Goal: Task Accomplishment & Management: Use online tool/utility

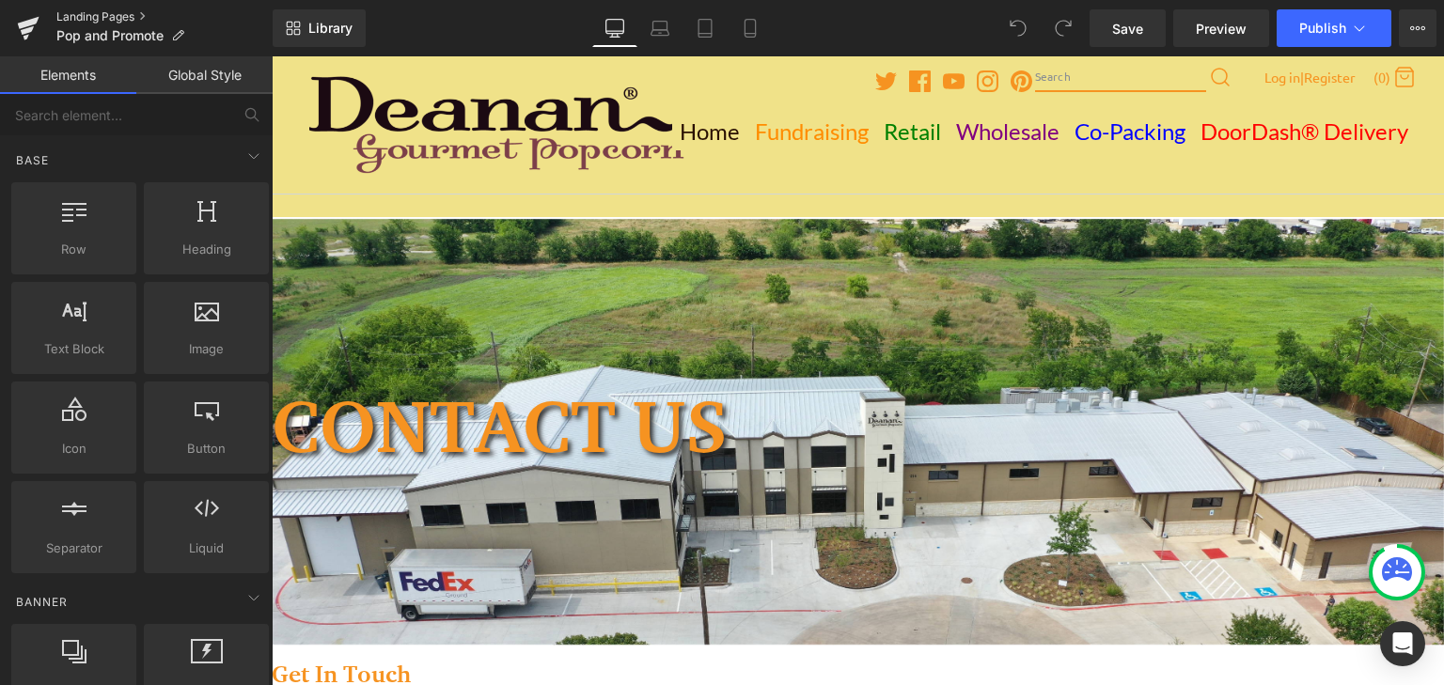
click at [108, 15] on link "Landing Pages" at bounding box center [164, 16] width 216 height 15
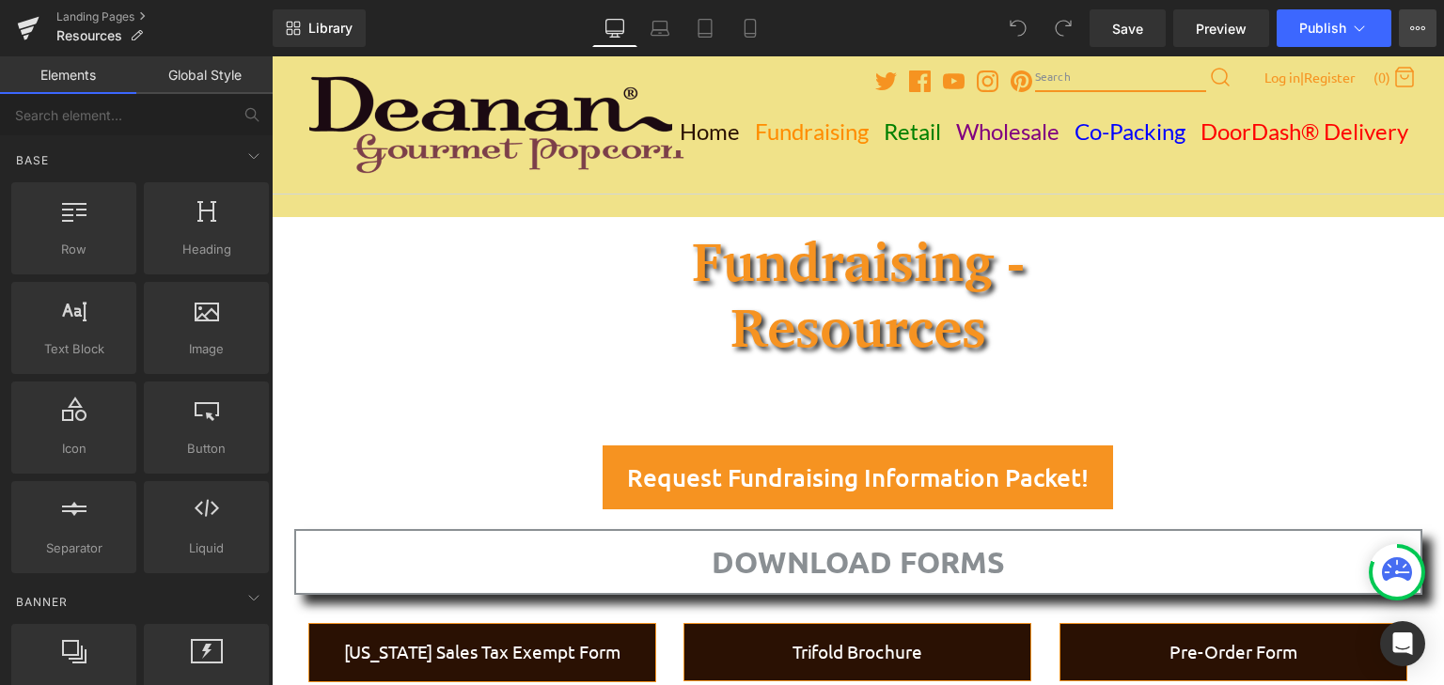
click at [1415, 23] on icon at bounding box center [1417, 28] width 15 height 15
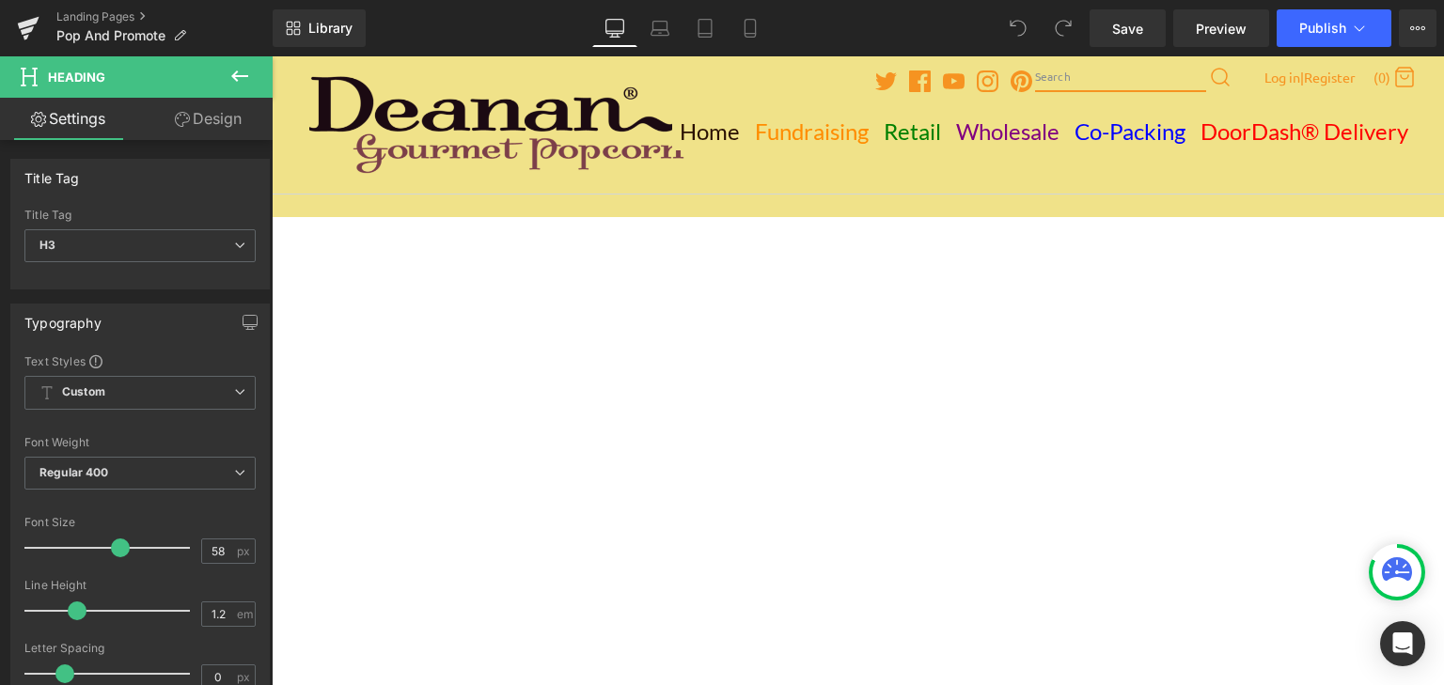
drag, startPoint x: 686, startPoint y: 262, endPoint x: 996, endPoint y: 322, distance: 315.0
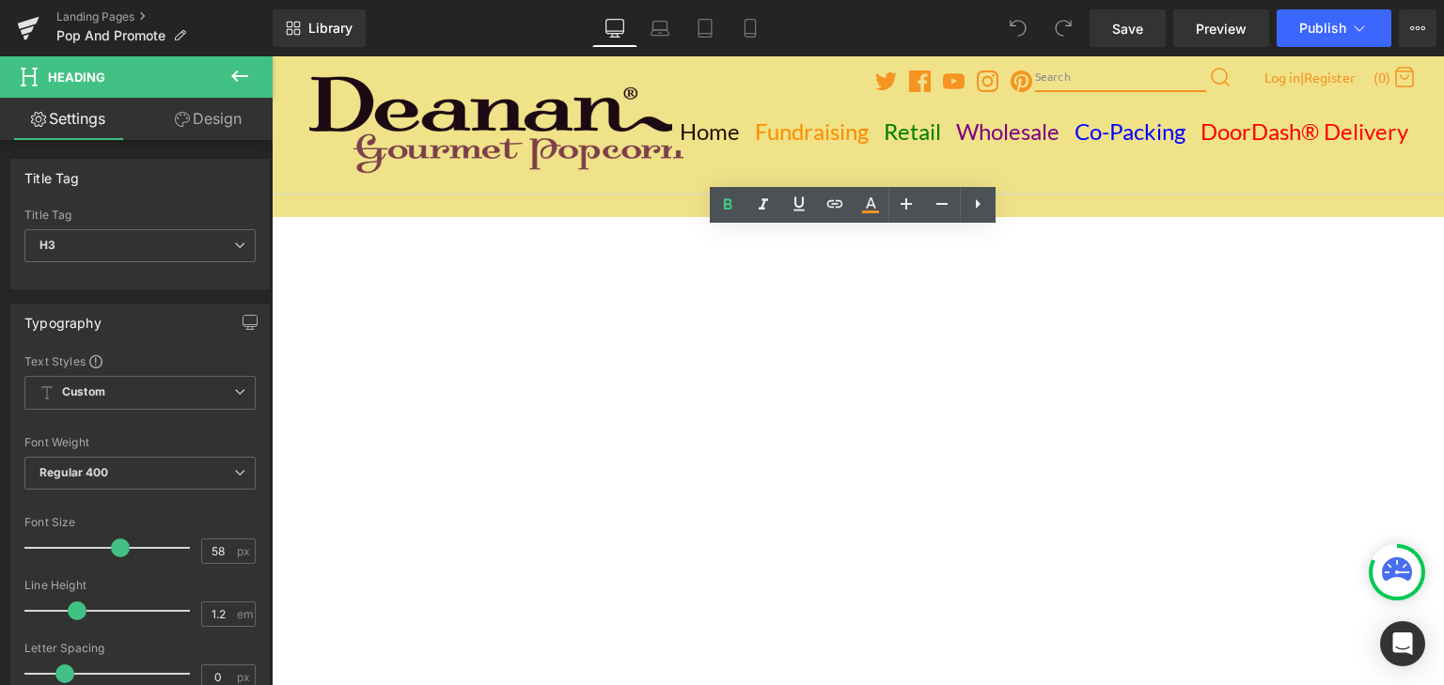
drag, startPoint x: 690, startPoint y: 263, endPoint x: 974, endPoint y: 308, distance: 287.5
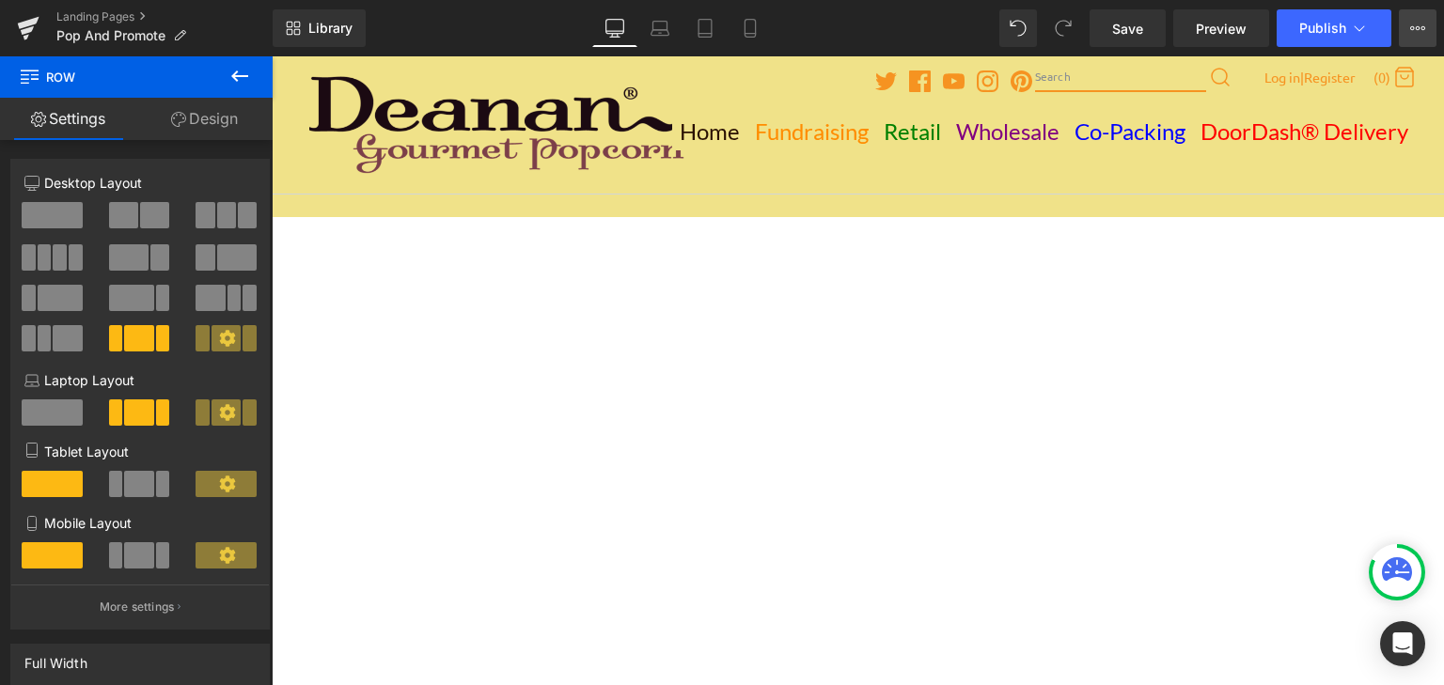
click at [1414, 31] on icon at bounding box center [1417, 28] width 15 height 15
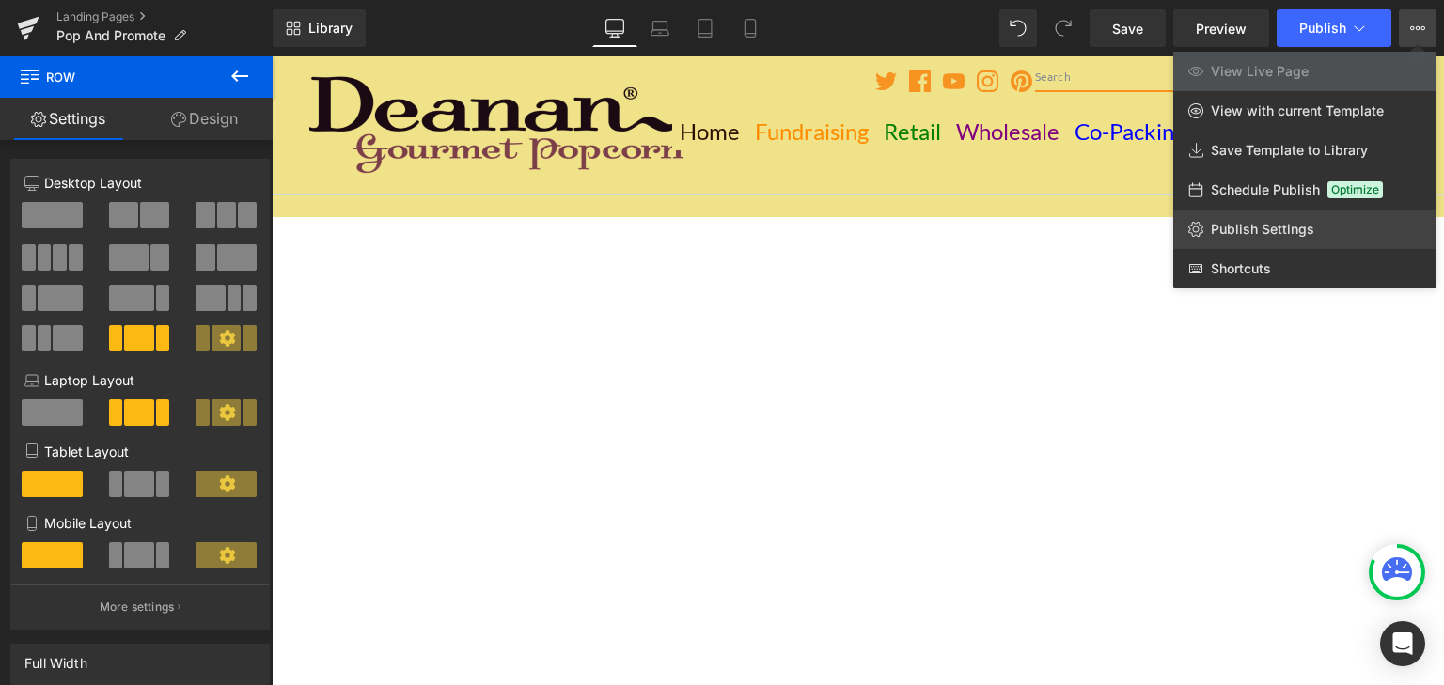
click at [1225, 221] on span "Publish Settings" at bounding box center [1262, 229] width 103 height 17
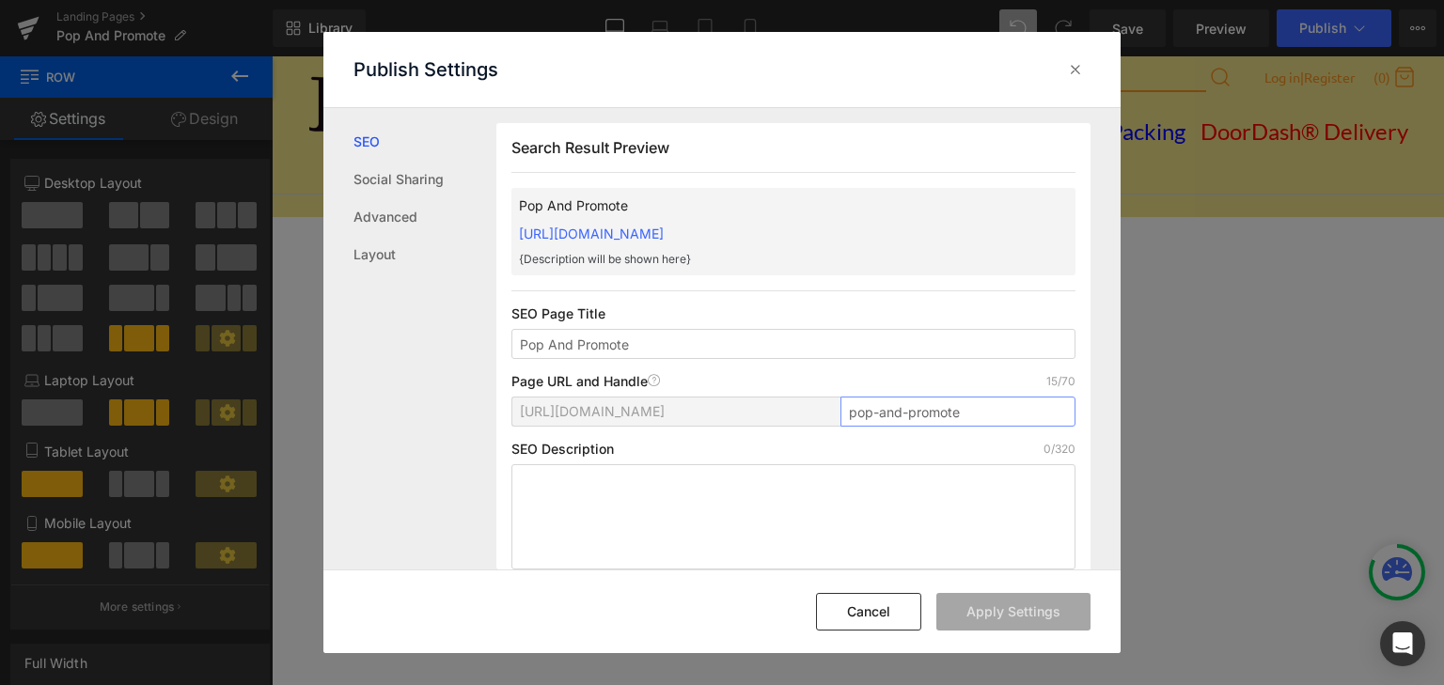
click at [875, 412] on input "pop-and-promote" at bounding box center [958, 412] width 235 height 30
type input "popandpromote"
click at [1035, 614] on button "Apply Settings" at bounding box center [1013, 612] width 154 height 38
click at [1079, 68] on icon at bounding box center [1075, 69] width 19 height 19
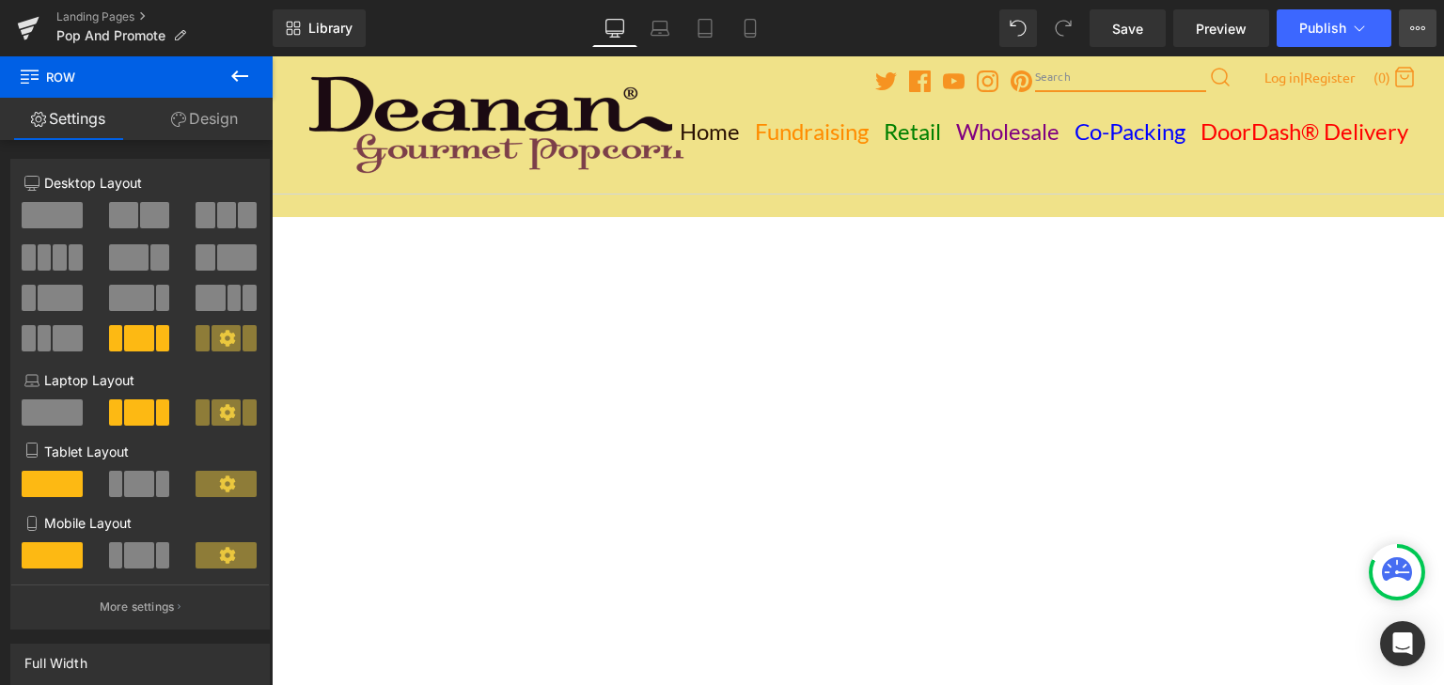
click at [1410, 27] on icon at bounding box center [1417, 28] width 15 height 15
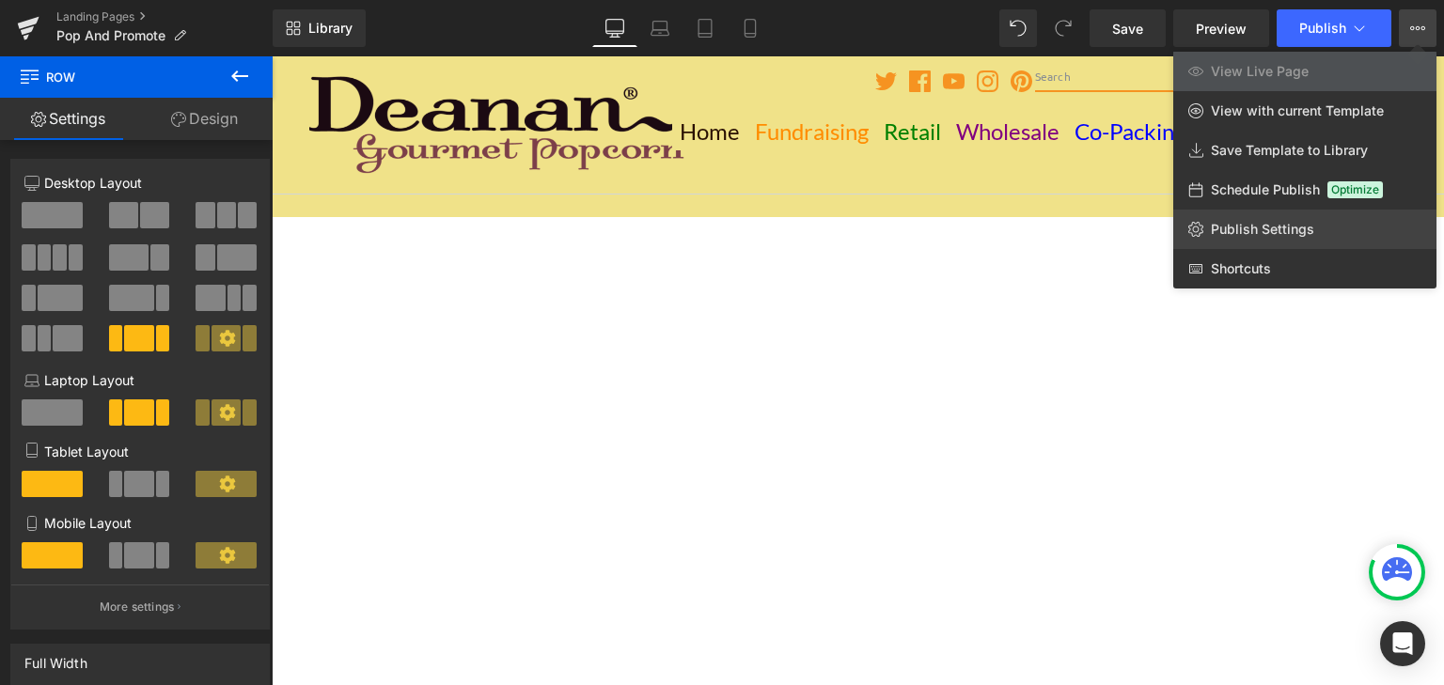
click at [1286, 218] on link "Publish Settings" at bounding box center [1304, 229] width 263 height 39
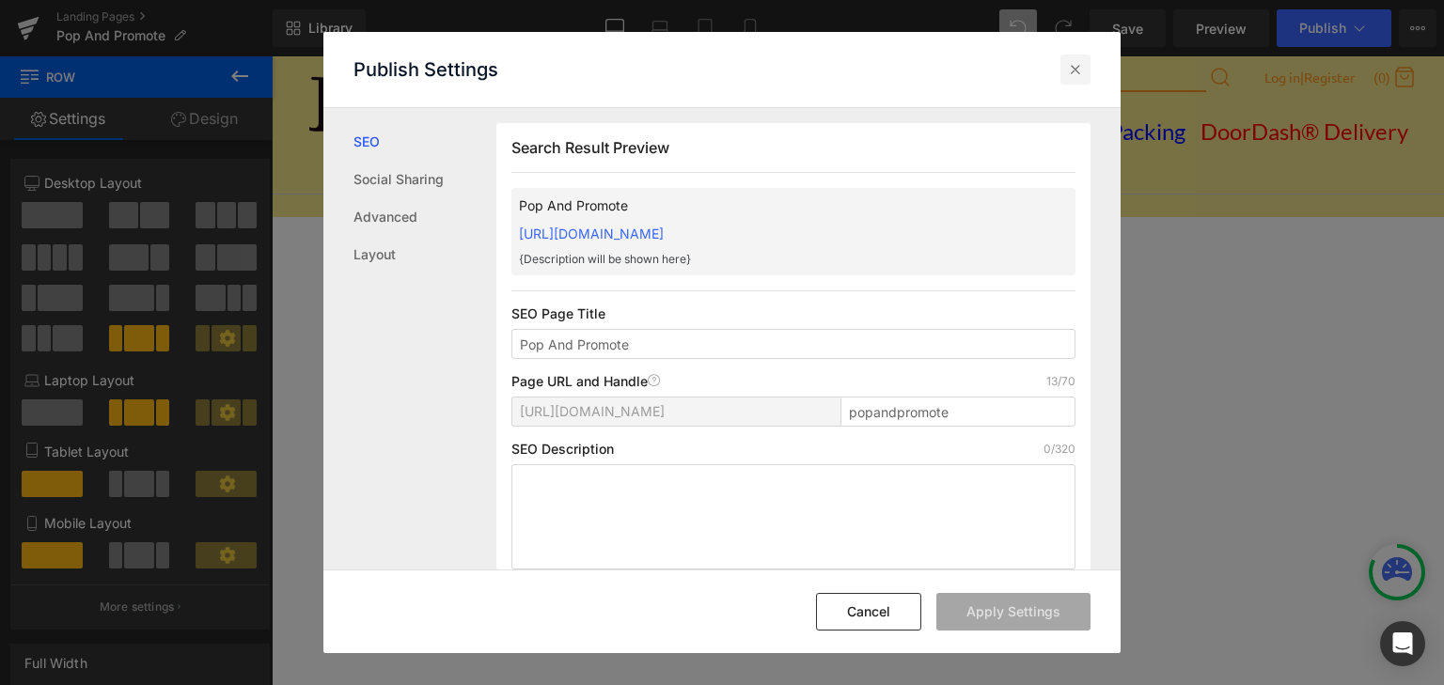
drag, startPoint x: 1078, startPoint y: 71, endPoint x: 806, endPoint y: 15, distance: 277.5
click at [1078, 71] on icon at bounding box center [1075, 69] width 19 height 19
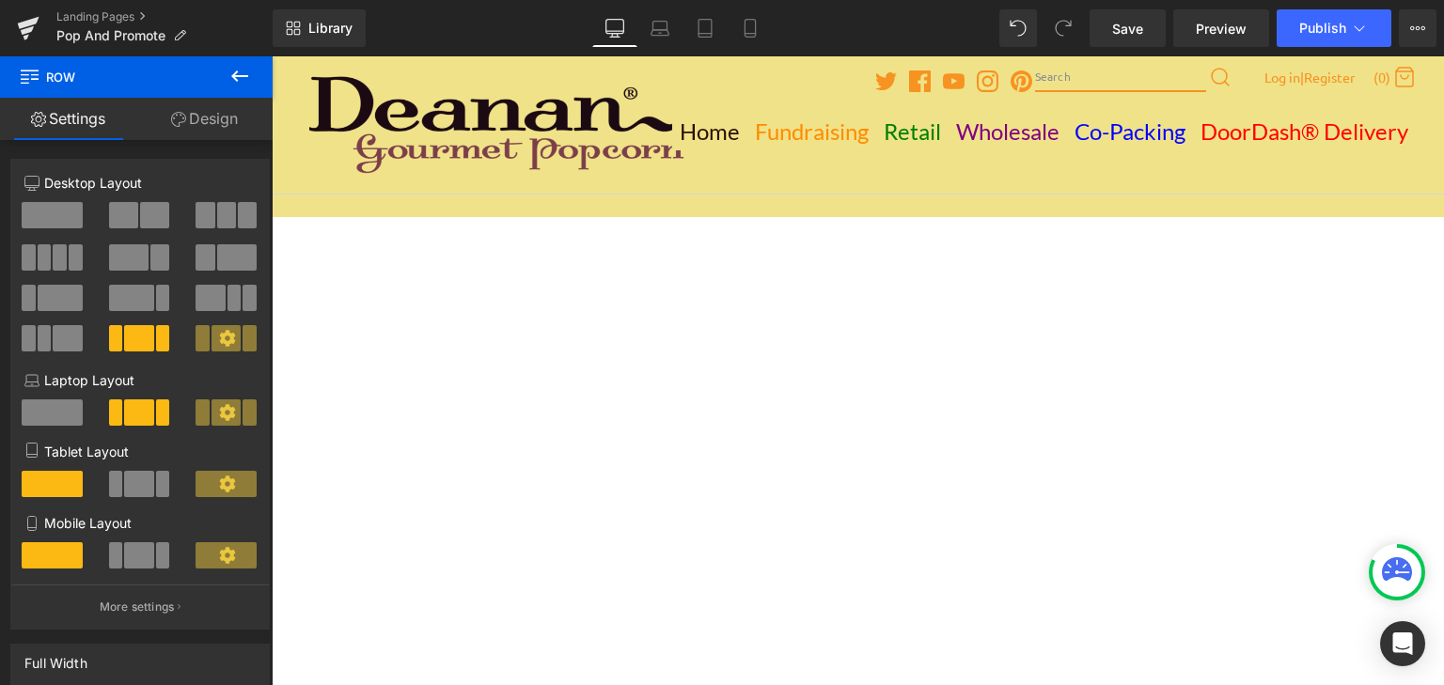
click at [272, 56] on icon at bounding box center [272, 56] width 0 height 0
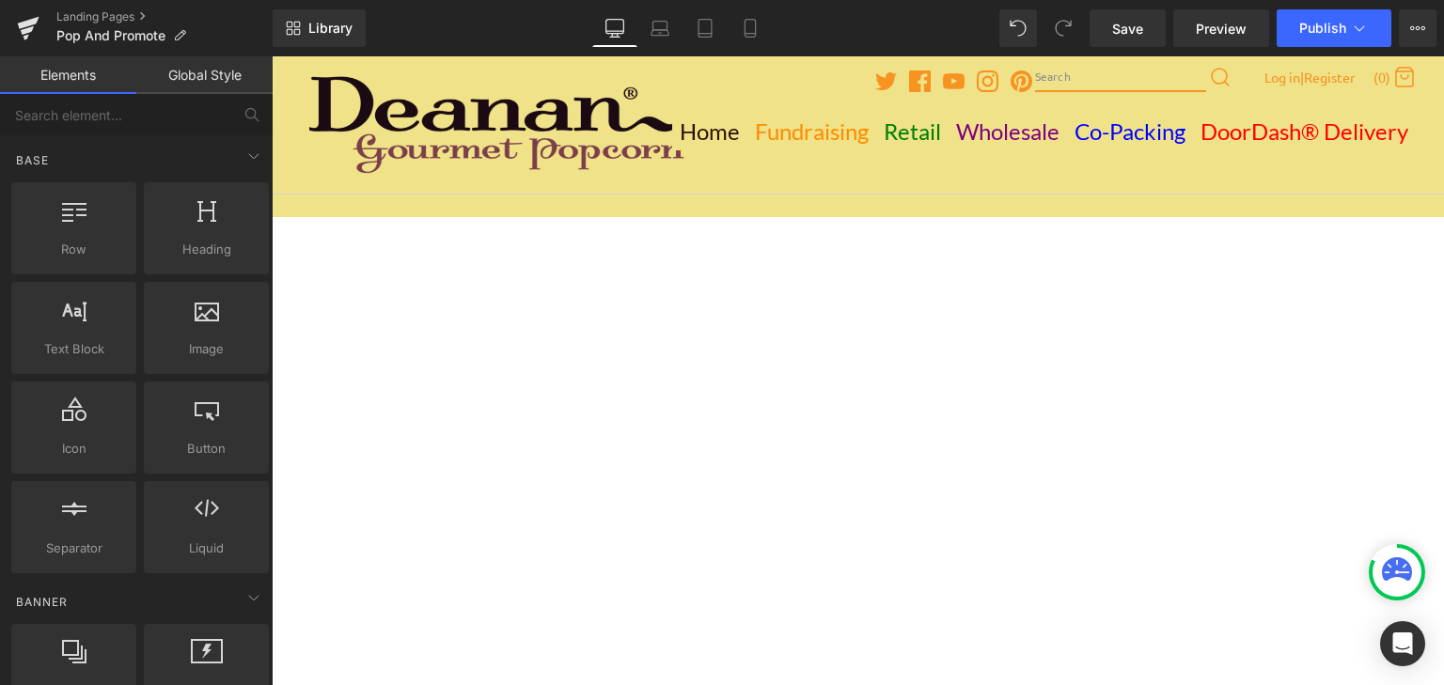
click at [272, 56] on icon at bounding box center [272, 56] width 0 height 0
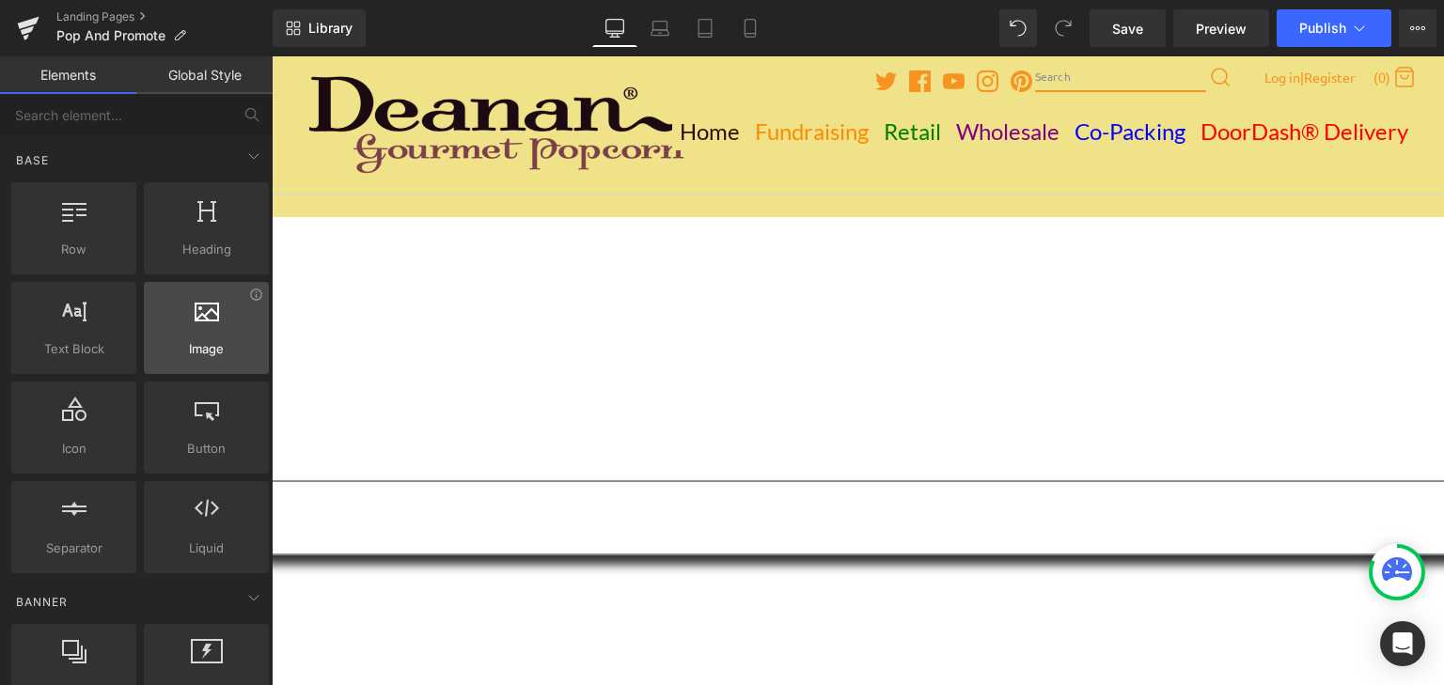
scroll to position [125, 0]
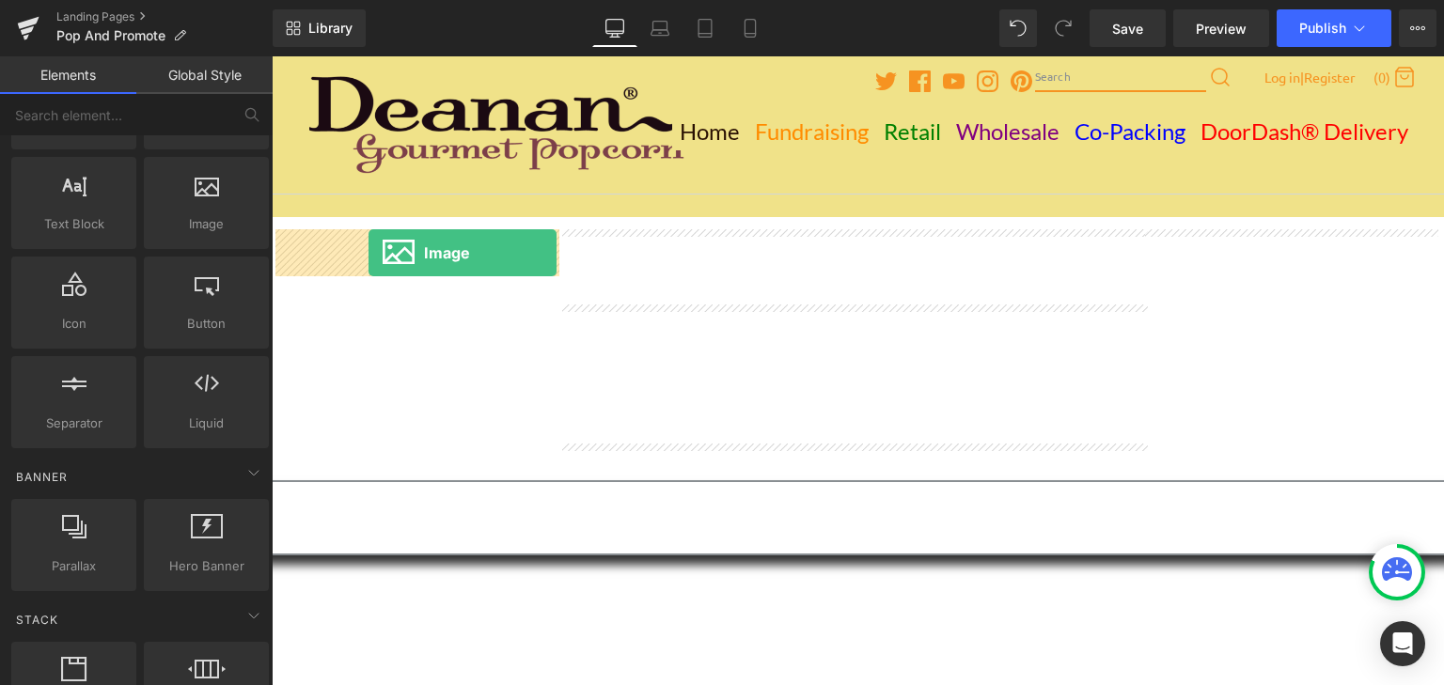
drag, startPoint x: 490, startPoint y: 278, endPoint x: 369, endPoint y: 253, distance: 123.9
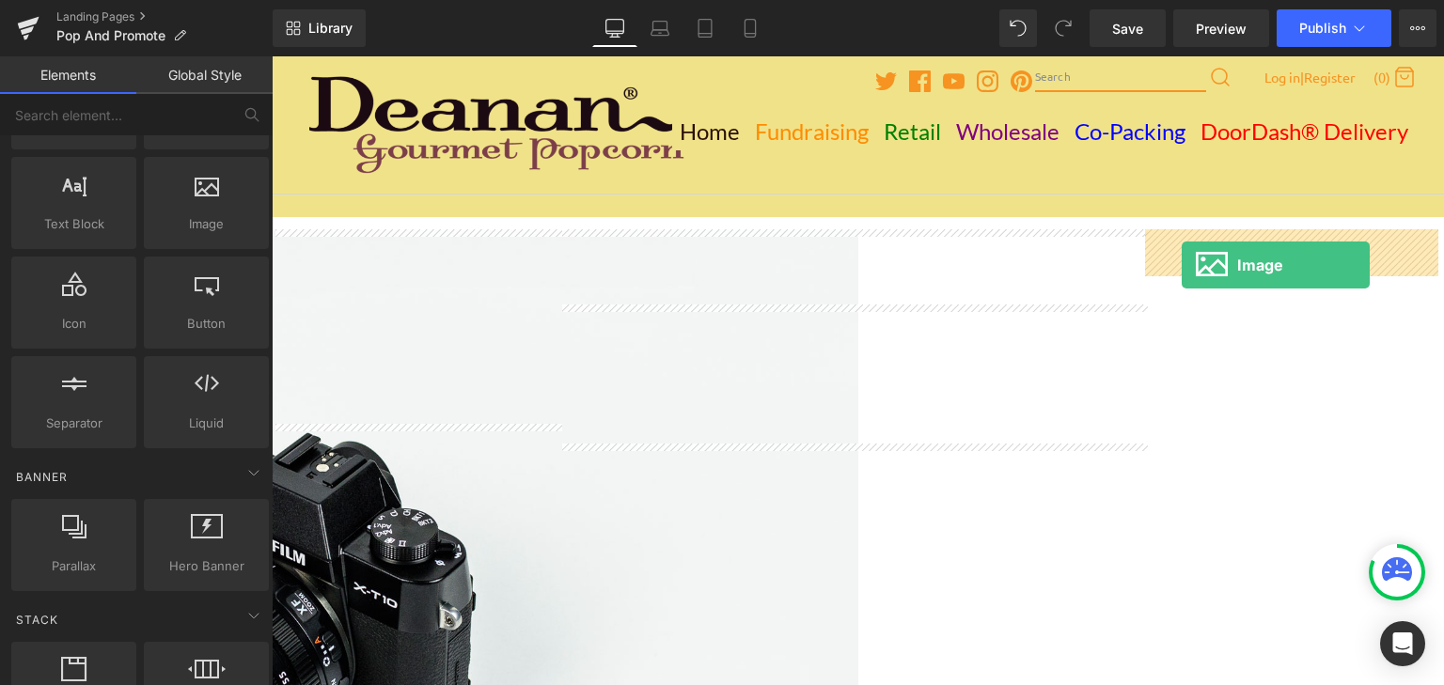
drag, startPoint x: 485, startPoint y: 261, endPoint x: 1182, endPoint y: 265, distance: 696.7
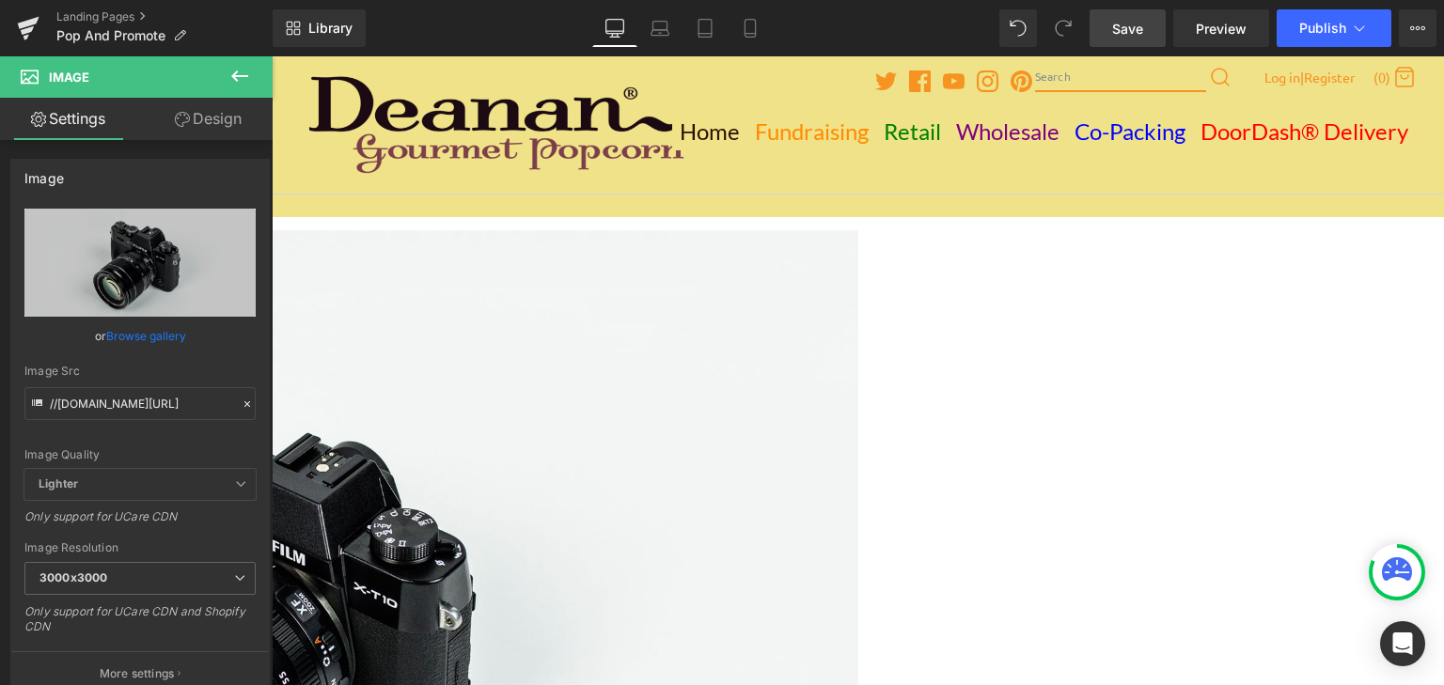
click at [1140, 30] on span "Save" at bounding box center [1127, 29] width 31 height 20
